Goal: Check status

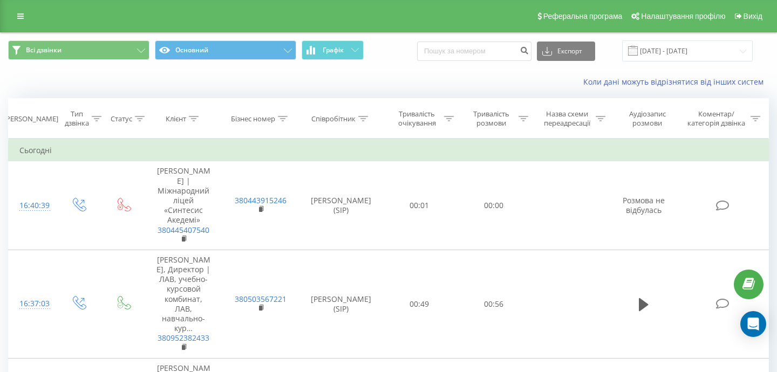
click at [327, 85] on div "Коли дані можуть відрізнятися вiд інших систем" at bounding box center [533, 82] width 485 height 11
click at [19, 17] on icon at bounding box center [20, 16] width 6 height 8
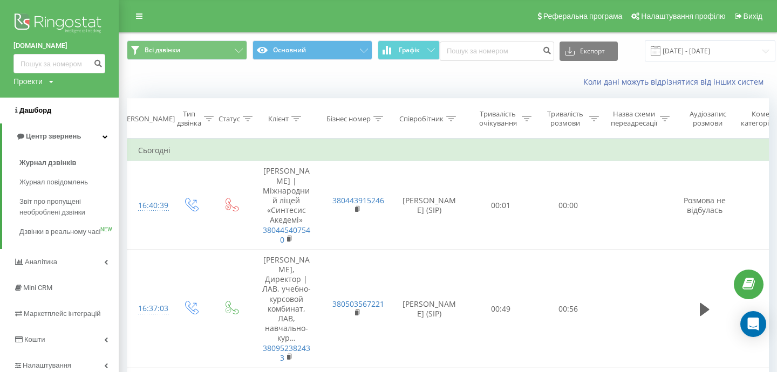
click at [36, 109] on span "Дашборд" at bounding box center [35, 110] width 32 height 8
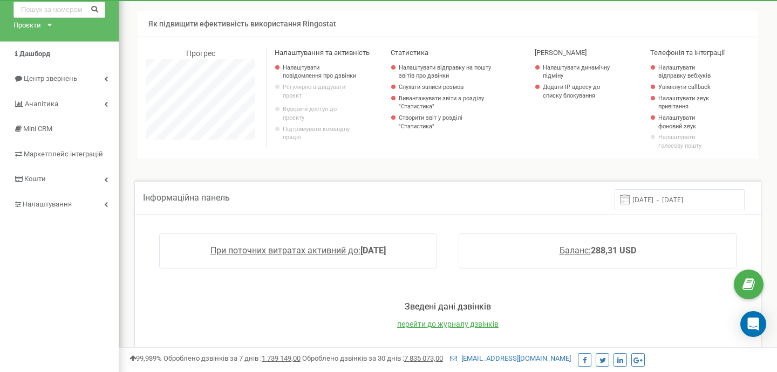
scroll to position [53, 0]
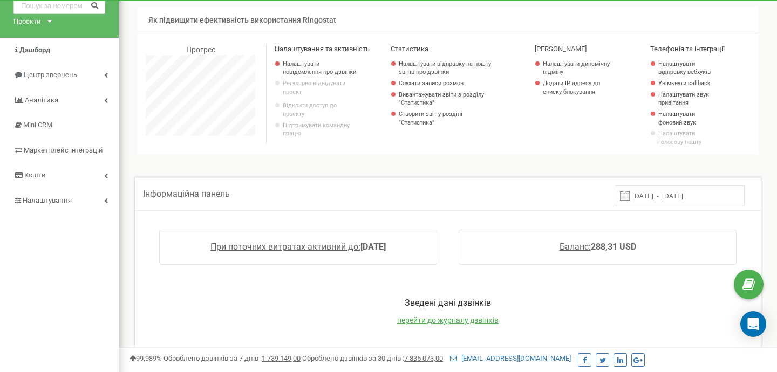
click at [674, 202] on input "12.09.2025 - 19.09.2025" at bounding box center [680, 196] width 130 height 21
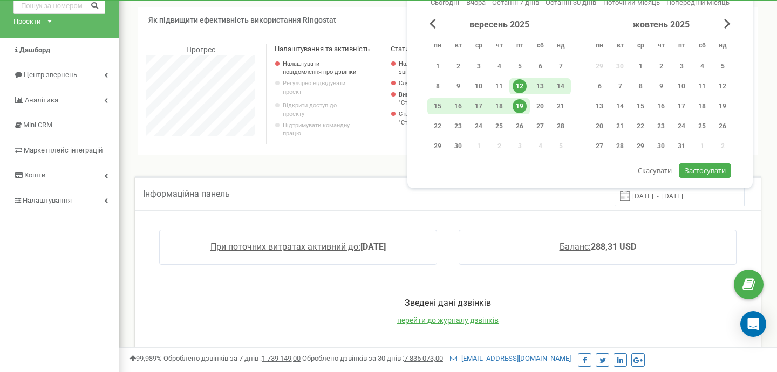
click at [523, 103] on div "19" at bounding box center [520, 106] width 14 height 14
click at [718, 171] on span "Застосувати" at bounding box center [705, 171] width 41 height 10
type input "19.09.2025 - 19.09.2025"
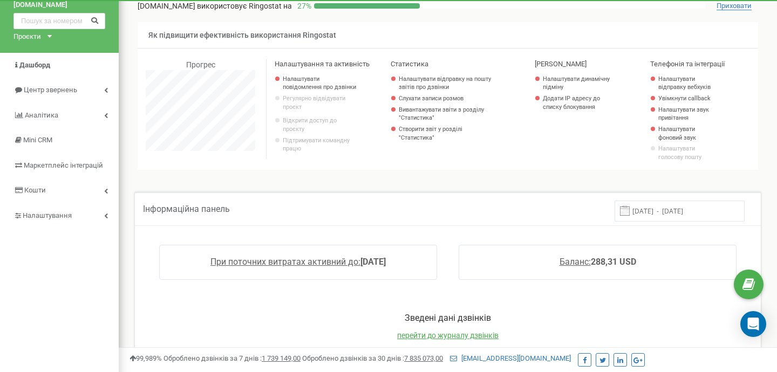
scroll to position [0, 0]
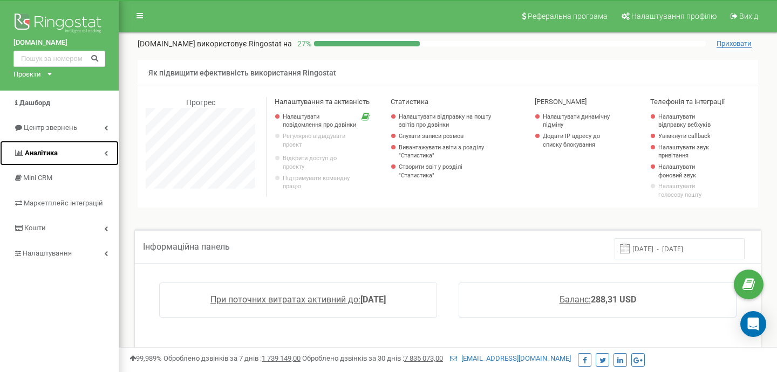
click at [57, 153] on span "Аналiтика" at bounding box center [41, 153] width 33 height 8
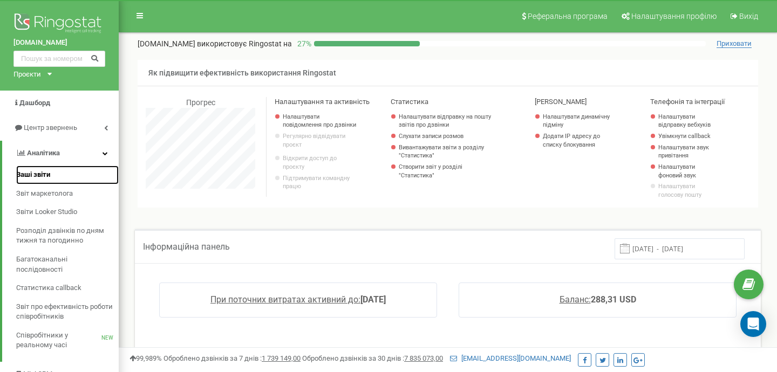
click at [51, 172] on link "Ваші звіти" at bounding box center [67, 175] width 103 height 19
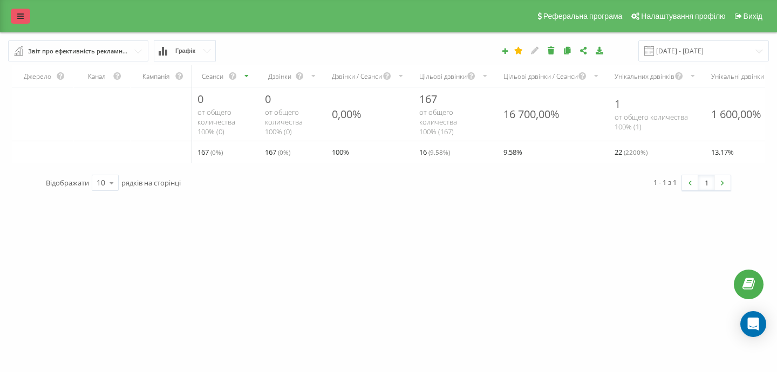
click at [17, 10] on link at bounding box center [20, 16] width 19 height 15
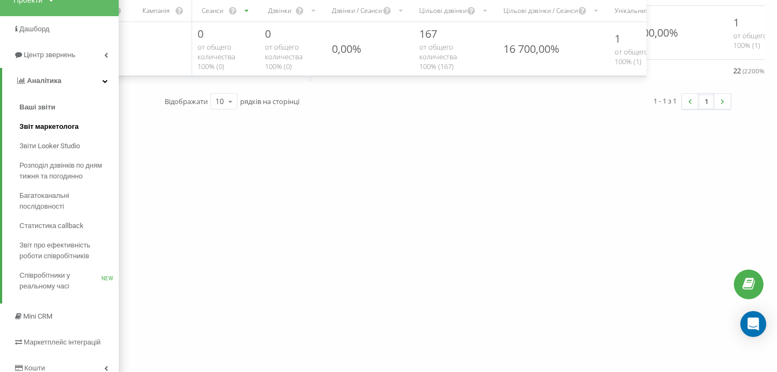
scroll to position [87, 0]
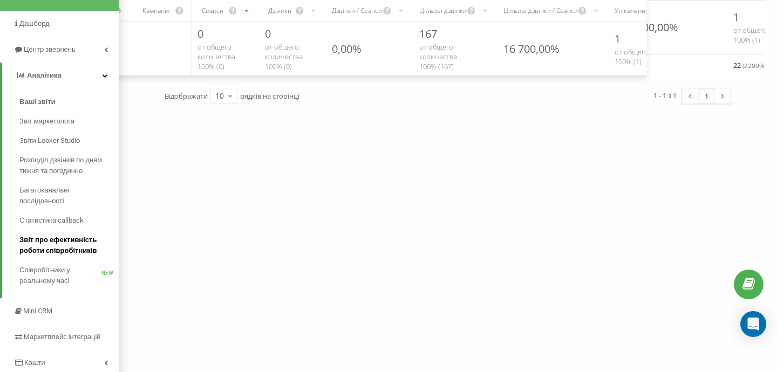
click at [60, 251] on span "Звіт про ефективність роботи співробітників" at bounding box center [66, 246] width 94 height 22
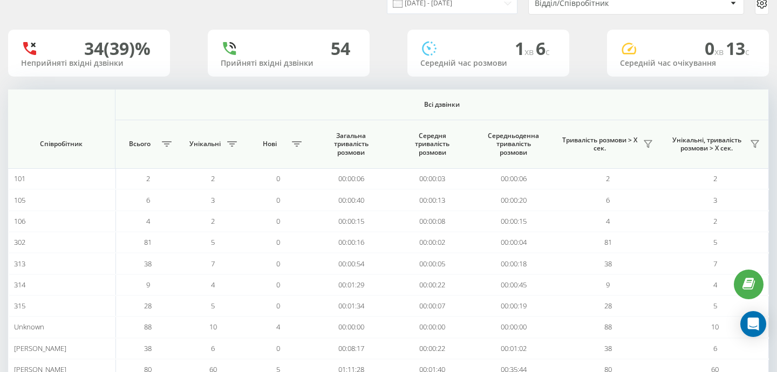
scroll to position [110, 0]
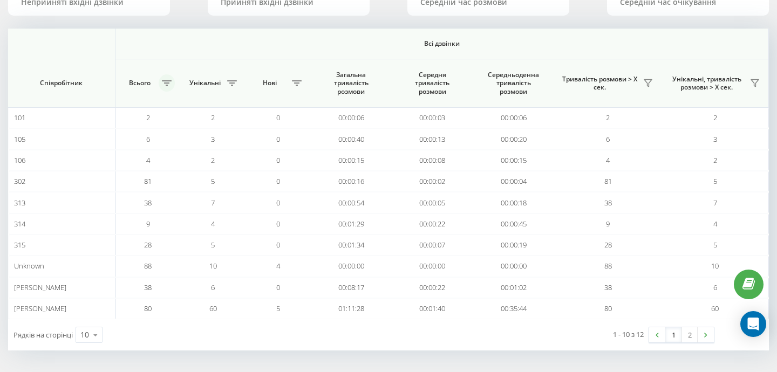
click at [172, 85] on button at bounding box center [167, 82] width 16 height 17
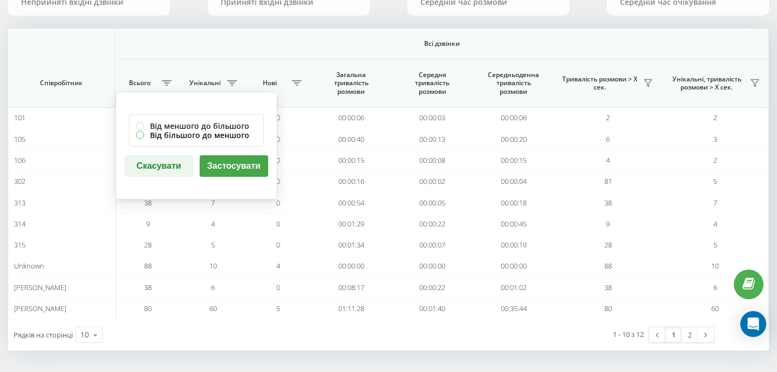
click at [171, 134] on label "Від більшого до меншого" at bounding box center [196, 135] width 121 height 9
radio input "true"
click at [246, 162] on button "Застосувати" at bounding box center [234, 166] width 69 height 22
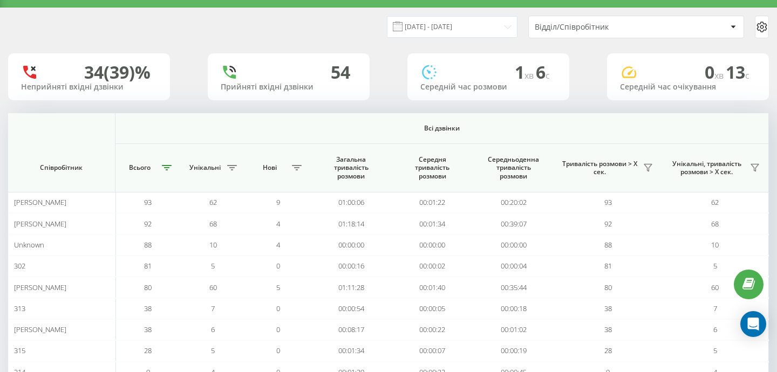
scroll to position [26, 0]
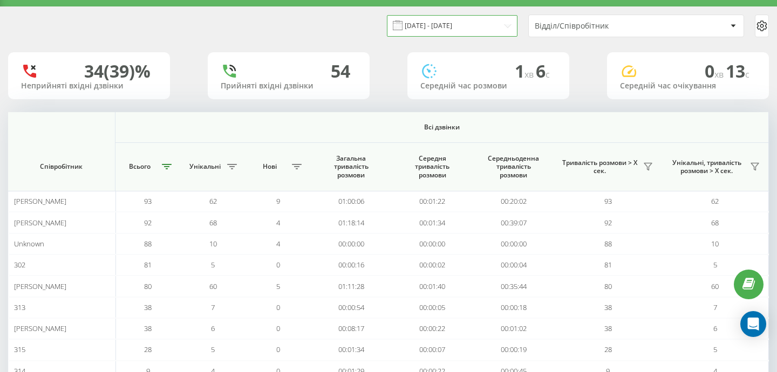
click at [459, 29] on input "[DATE] - [DATE]" at bounding box center [452, 25] width 131 height 21
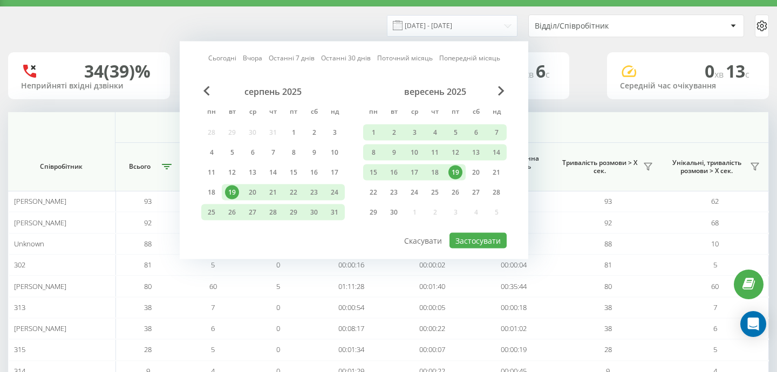
click at [457, 174] on div "19" at bounding box center [455, 173] width 14 height 14
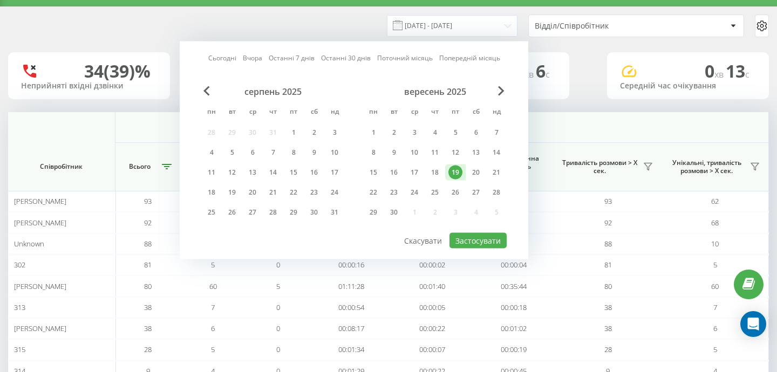
click at [484, 232] on div at bounding box center [353, 232] width 305 height 1
click at [494, 241] on button "Застосувати" at bounding box center [477, 241] width 57 height 16
type input "19.09.2025 - 19.09.2025"
